Goal: Information Seeking & Learning: Learn about a topic

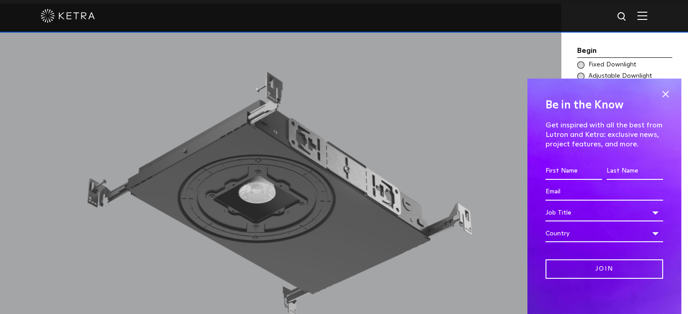
scroll to position [754, 0]
click at [660, 95] on span at bounding box center [666, 95] width 14 height 14
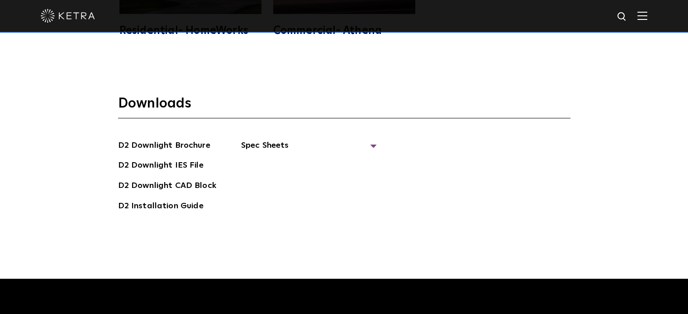
scroll to position [2367, 0]
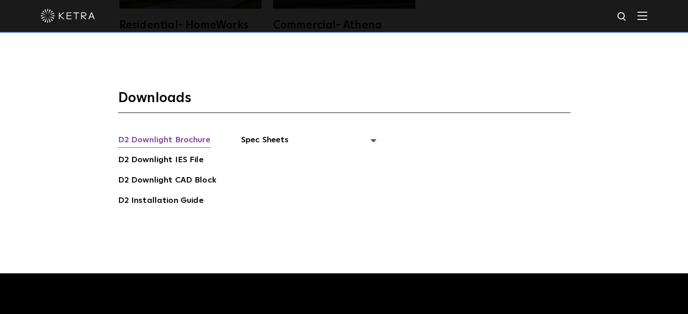
click at [200, 134] on link "D2 Downlight Brochure" at bounding box center [164, 141] width 92 height 14
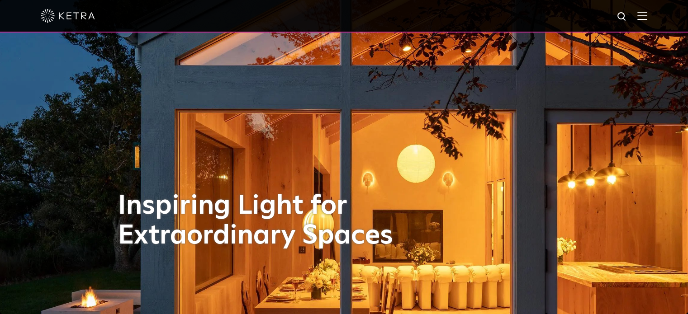
click at [647, 24] on div at bounding box center [344, 16] width 607 height 32
click at [647, 16] on img at bounding box center [642, 15] width 10 height 9
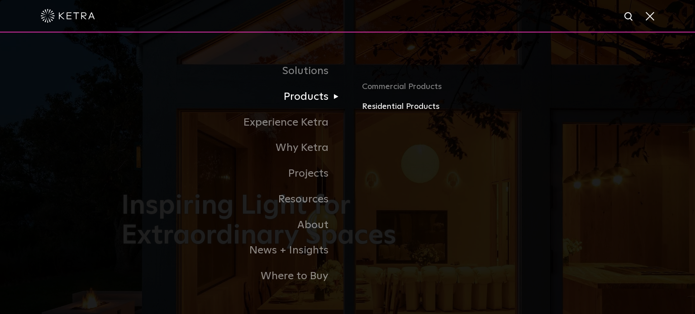
click at [378, 109] on link "Residential Products" at bounding box center [468, 106] width 212 height 13
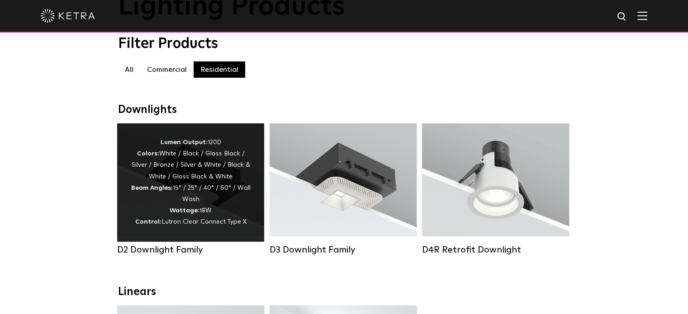
scroll to position [120, 0]
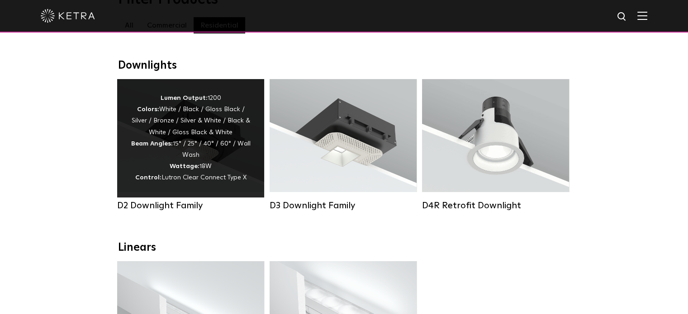
click at [213, 148] on div "Lumen Output: 1200 Colors: White / Black / Gloss Black / Silver / Bronze / Silv…" at bounding box center [191, 138] width 120 height 91
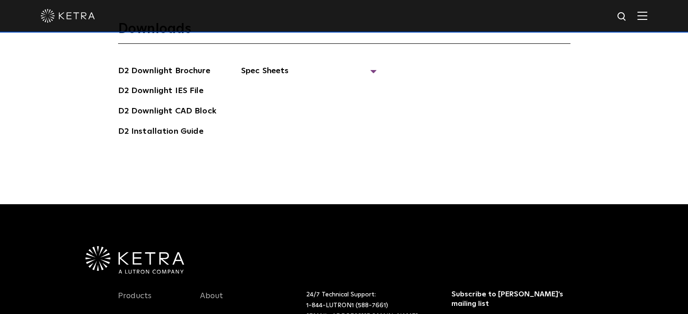
scroll to position [2442, 0]
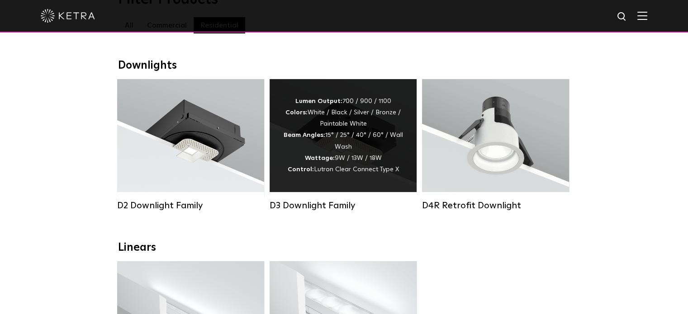
click at [302, 124] on div "Lumen Output: 700 / 900 / 1100 Colors: White / Black / Silver / Bronze / Painta…" at bounding box center [343, 136] width 120 height 80
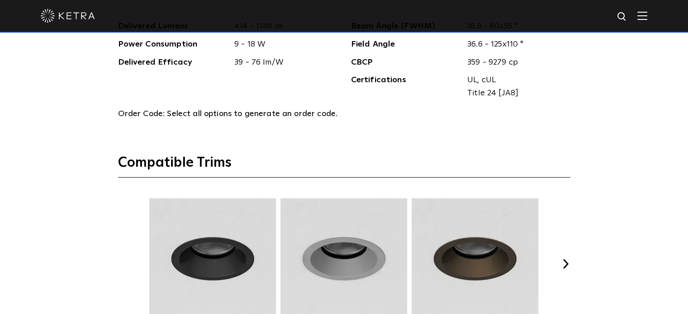
scroll to position [1131, 0]
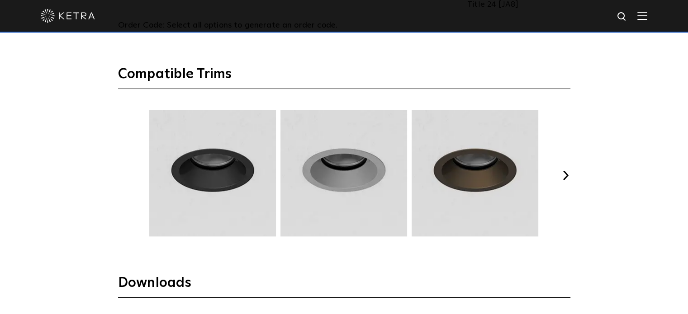
click at [570, 180] on div "Select Your Specs Options Fixture Type Fixture Type Adjustable Fixed Wall Wash …" at bounding box center [344, 81] width 470 height 804
click at [567, 175] on button "Next" at bounding box center [565, 175] width 9 height 9
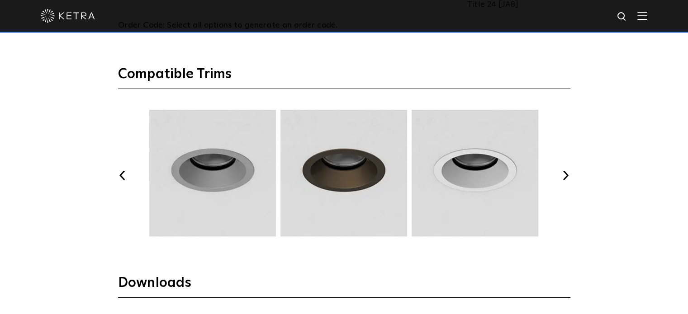
click at [565, 172] on button "Next" at bounding box center [565, 175] width 9 height 9
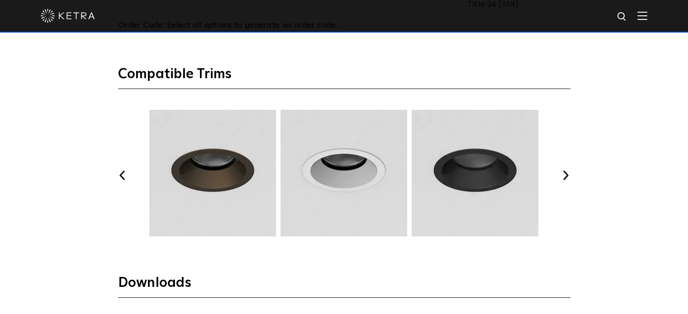
click at [564, 172] on button "Next" at bounding box center [565, 175] width 9 height 9
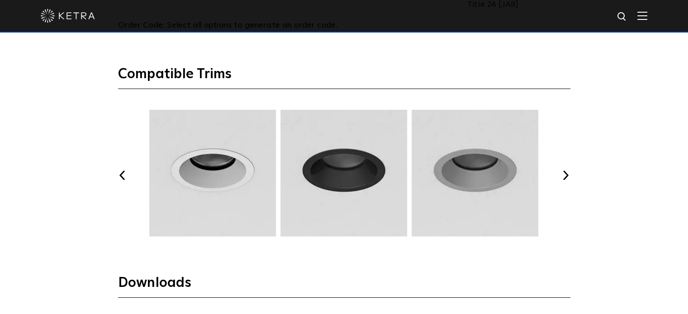
click at [564, 172] on button "Next" at bounding box center [565, 175] width 9 height 9
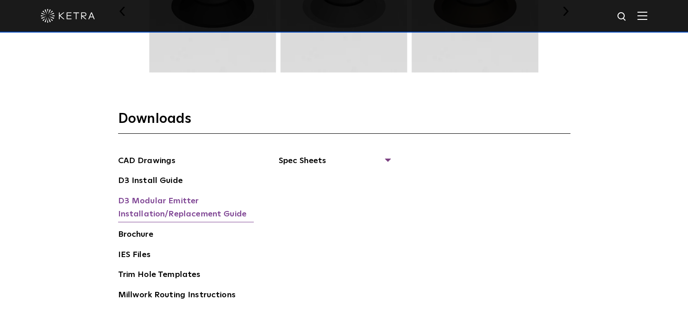
scroll to position [1296, 0]
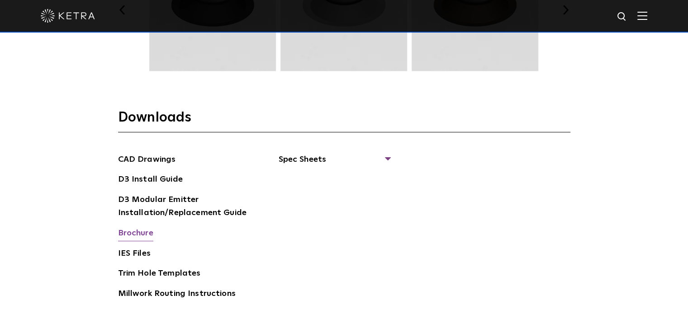
click at [148, 235] on link "Brochure" at bounding box center [135, 234] width 35 height 14
click at [388, 157] on span "Spec Sheets" at bounding box center [334, 163] width 111 height 20
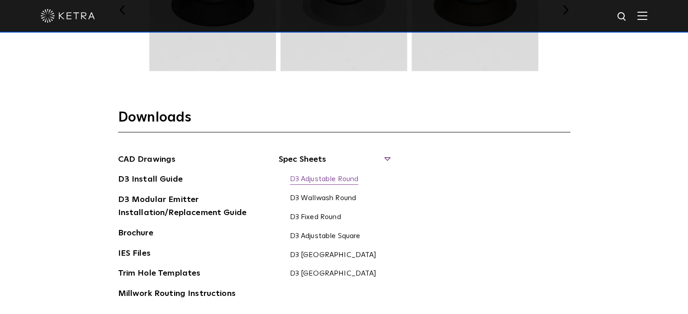
click at [346, 176] on link "D3 Adjustable Round" at bounding box center [324, 180] width 69 height 10
click at [334, 218] on link "D3 Fixed Round" at bounding box center [315, 218] width 51 height 10
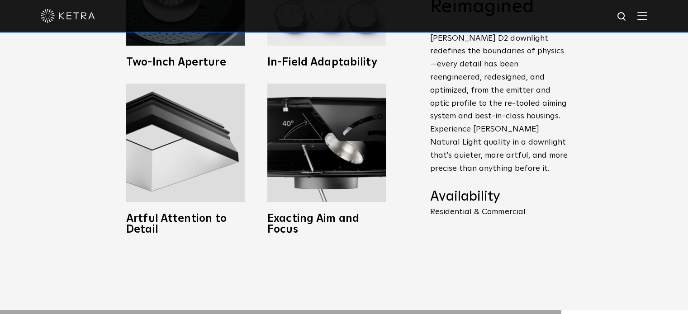
scroll to position [452, 0]
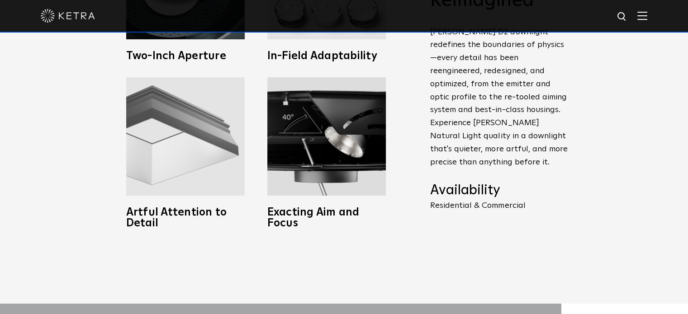
click at [191, 155] on img at bounding box center [185, 136] width 119 height 119
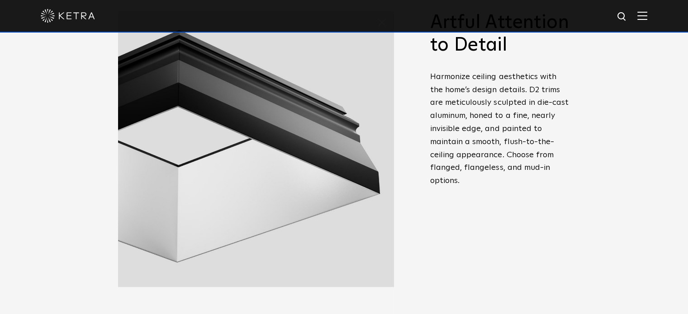
click at [33, 243] on div "Precision, Performance, and Craft–Reimagined [PERSON_NAME] D2 downlight redefin…" at bounding box center [344, 174] width 688 height 442
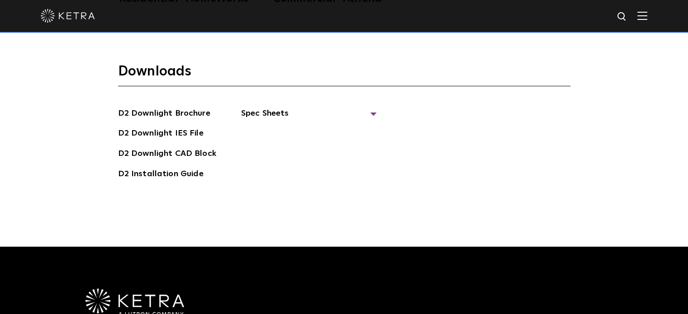
scroll to position [2382, 0]
